Goal: Transaction & Acquisition: Purchase product/service

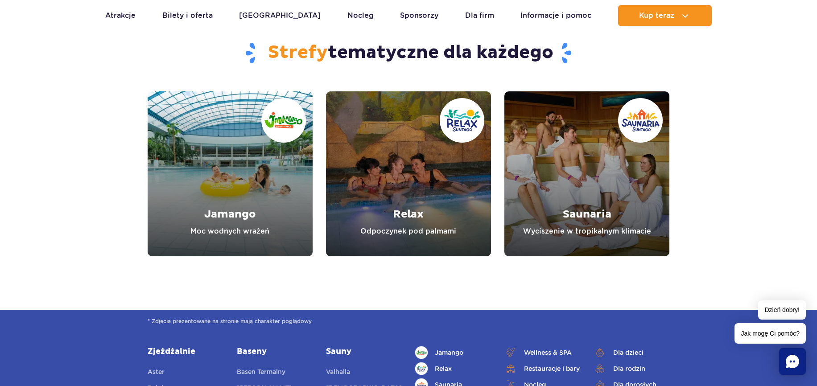
scroll to position [2497, 0]
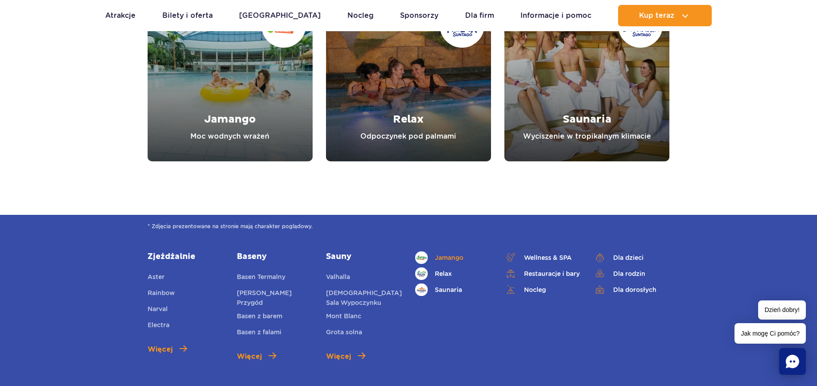
click at [454, 255] on span "Jamango" at bounding box center [449, 258] width 29 height 10
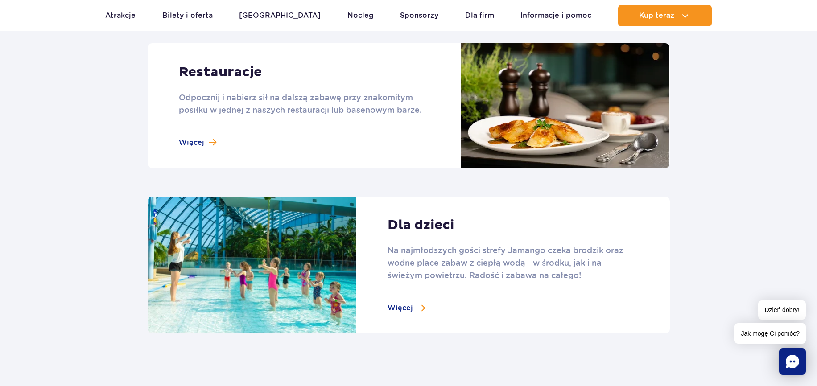
scroll to position [1026, 0]
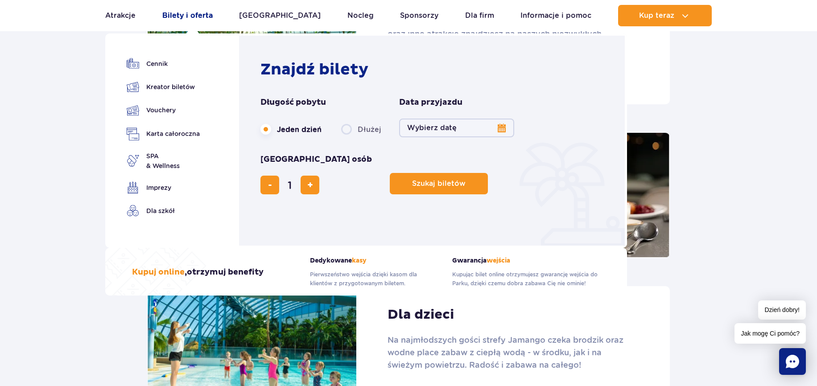
click at [201, 13] on link "Bilety i oferta" at bounding box center [187, 15] width 50 height 21
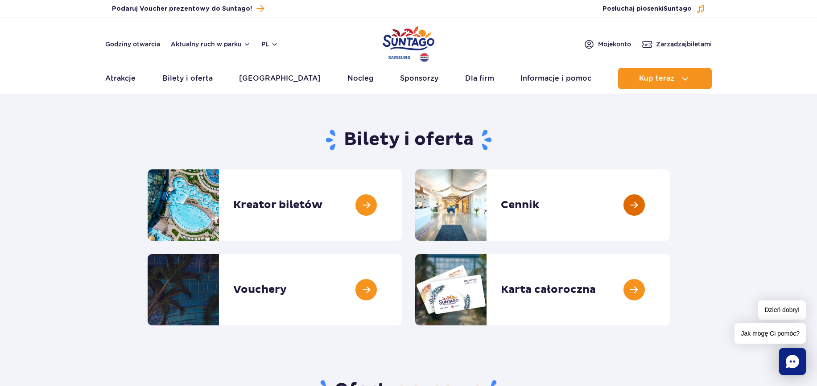
click at [670, 215] on link at bounding box center [670, 204] width 0 height 71
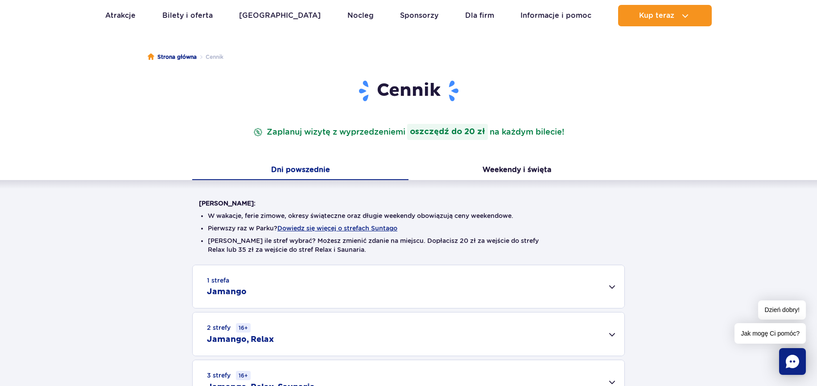
scroll to position [178, 0]
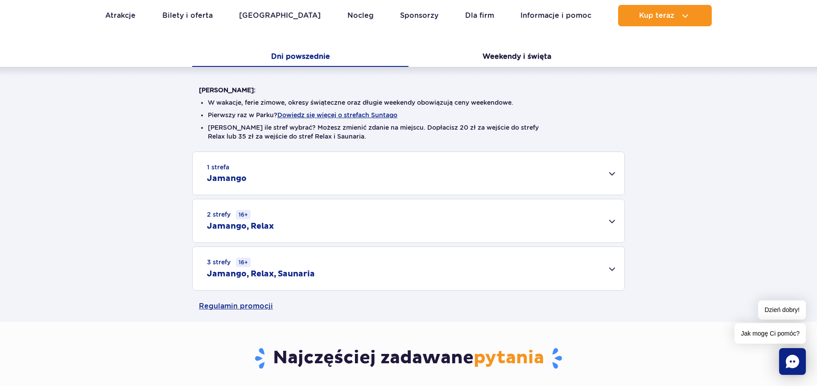
click at [543, 263] on div "3 strefy 16+ Jamango, Relax, Saunaria" at bounding box center [409, 268] width 432 height 43
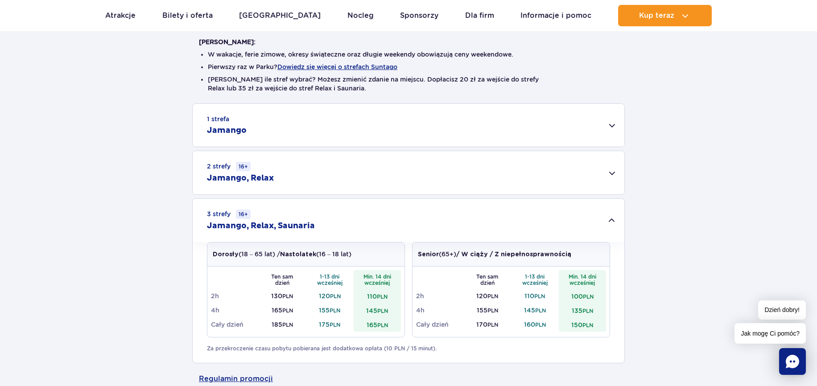
scroll to position [312, 0]
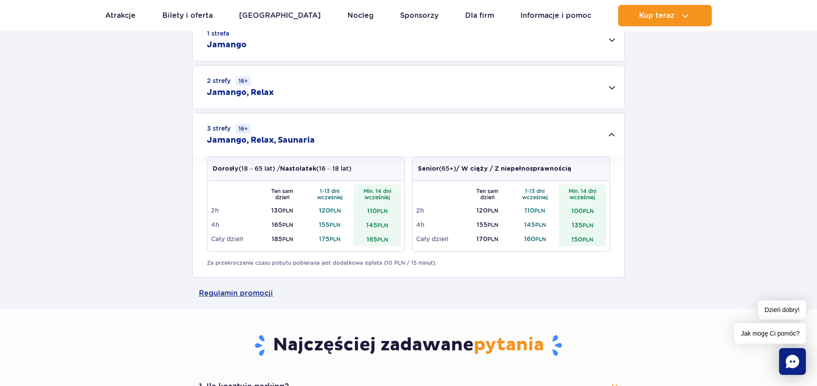
click at [313, 55] on div "1 strefa Jamango" at bounding box center [409, 39] width 432 height 43
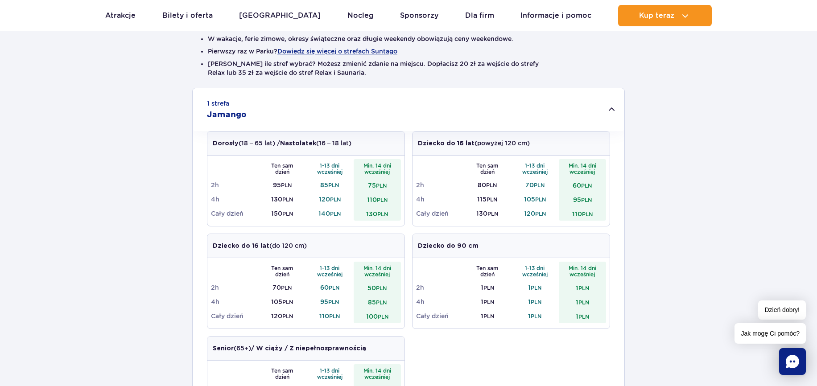
scroll to position [134, 0]
